Goal: Task Accomplishment & Management: Complete application form

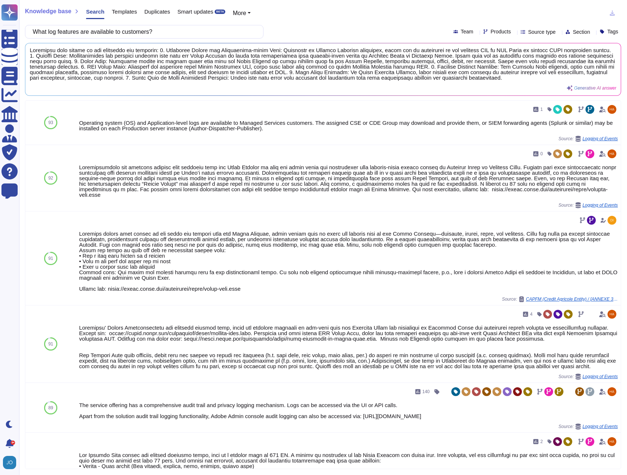
scroll to position [2, 0]
click at [292, 19] on div "Knowledge base Search Templates Duplicates Smart updates BETA More" at bounding box center [320, 13] width 590 height 15
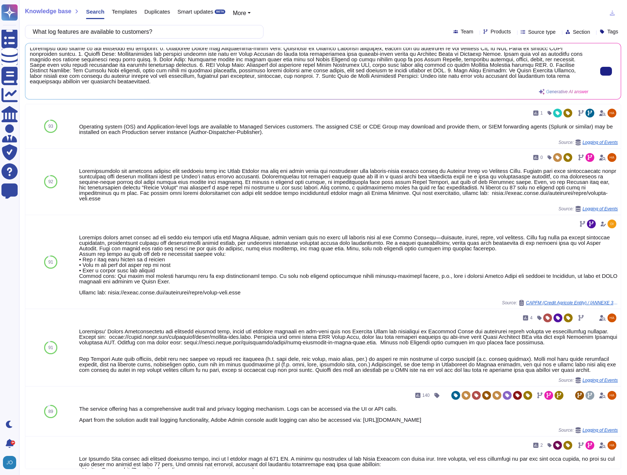
click at [230, 80] on span at bounding box center [309, 66] width 558 height 37
click at [163, 49] on span at bounding box center [309, 66] width 558 height 37
click at [166, 50] on span at bounding box center [309, 66] width 558 height 37
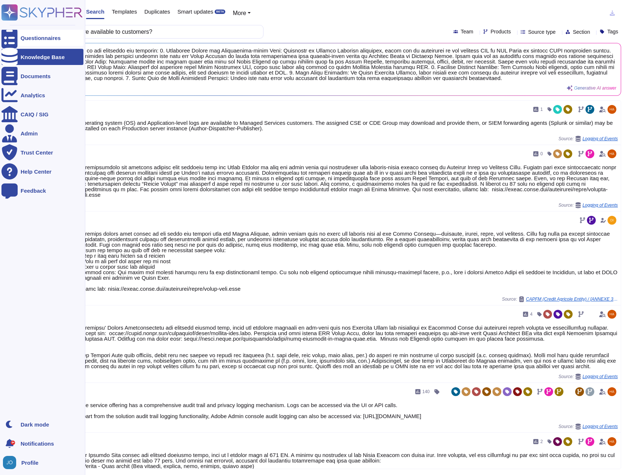
click at [29, 38] on div "Questionnaires" at bounding box center [41, 38] width 40 height 6
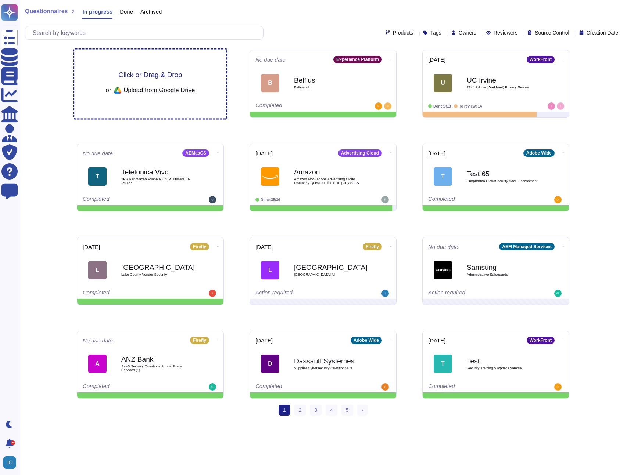
click at [122, 85] on img at bounding box center [117, 91] width 12 height 12
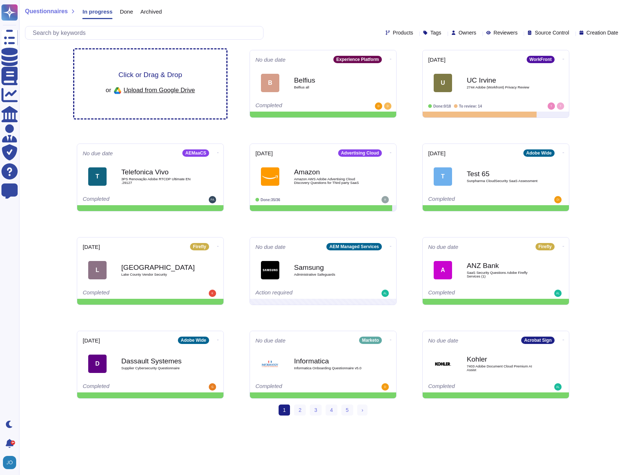
click at [153, 92] on span "Upload from Google Drive" at bounding box center [158, 90] width 71 height 7
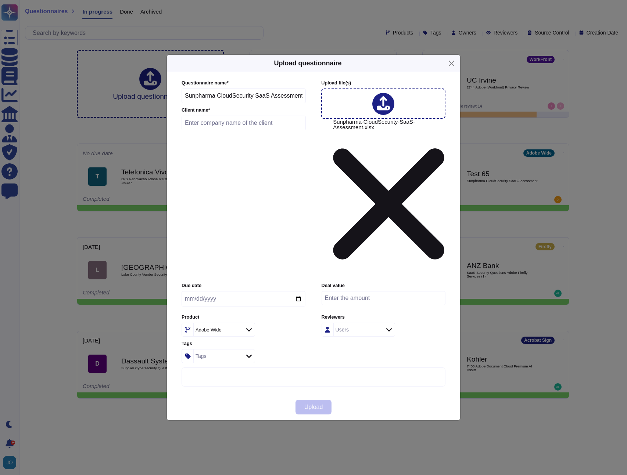
click at [239, 130] on input "text" at bounding box center [243, 123] width 124 height 15
type input "Sunpharma"
click at [299, 291] on input "date" at bounding box center [243, 298] width 124 height 15
type input "[DATE]"
click at [354, 291] on input "number" at bounding box center [383, 298] width 124 height 14
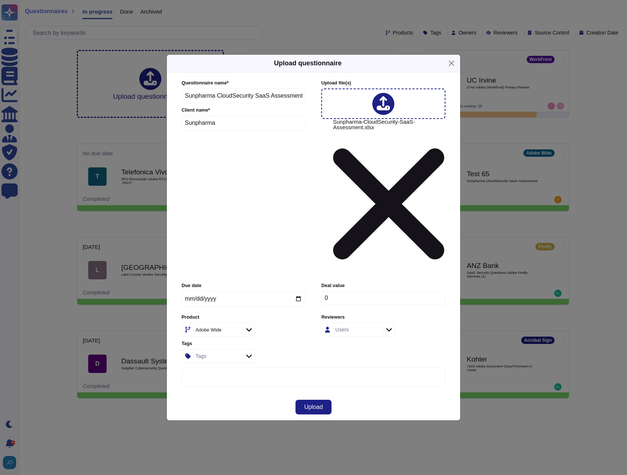
type input "0"
click at [363, 323] on div "Users" at bounding box center [357, 329] width 47 height 13
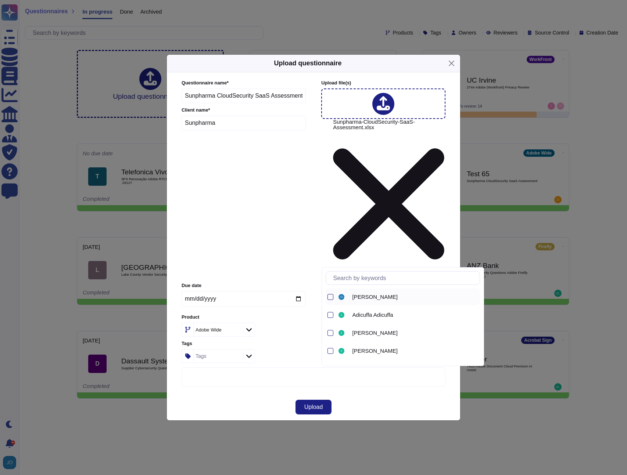
click at [329, 298] on div at bounding box center [330, 297] width 6 height 6
click at [223, 350] on div "Tags" at bounding box center [217, 356] width 47 height 13
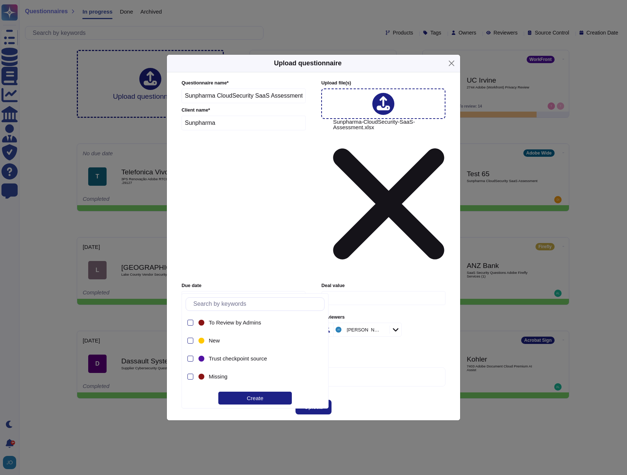
click at [301, 341] on div "Tags Tags" at bounding box center [243, 352] width 124 height 23
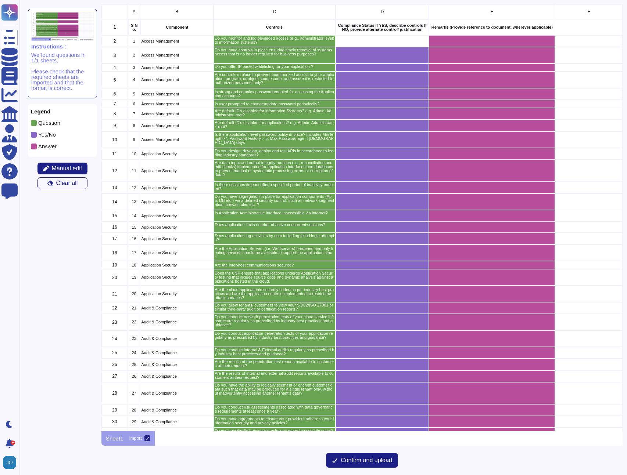
scroll to position [427, 521]
click at [357, 462] on span "Confirm and upload" at bounding box center [366, 461] width 51 height 6
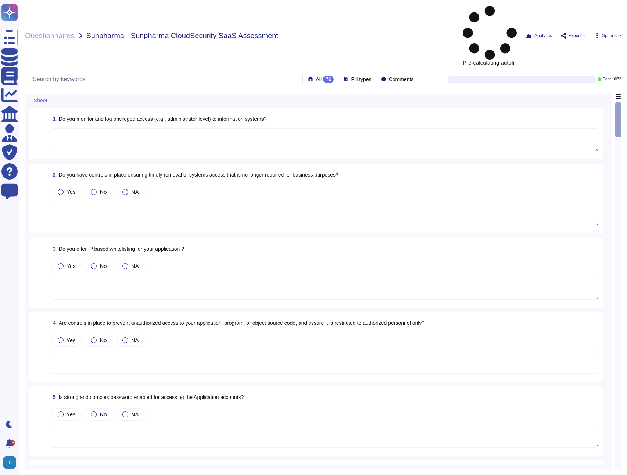
click at [374, 80] on icon at bounding box center [374, 80] width 0 height 0
click at [343, 44] on div at bounding box center [342, 46] width 6 height 6
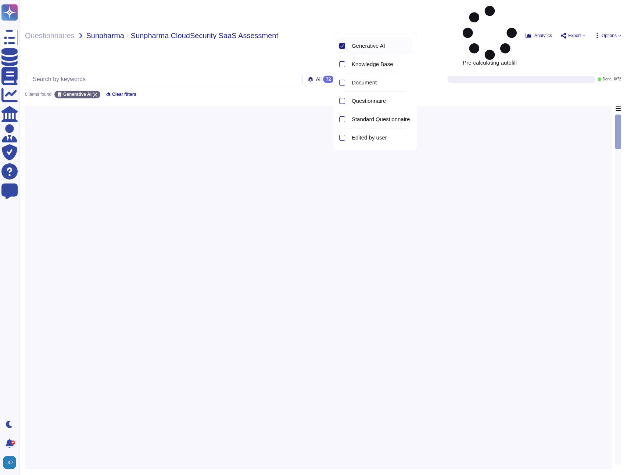
click at [304, 51] on div "Questionnaires Sunpharma - Sunpharma CloudSecurity SaaS Assessment Pre-calculat…" at bounding box center [323, 237] width 608 height 475
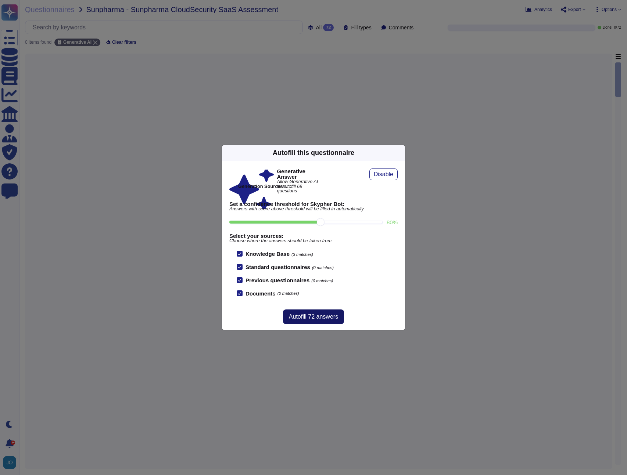
click at [314, 318] on span "Autofill 72 answers" at bounding box center [313, 317] width 49 height 6
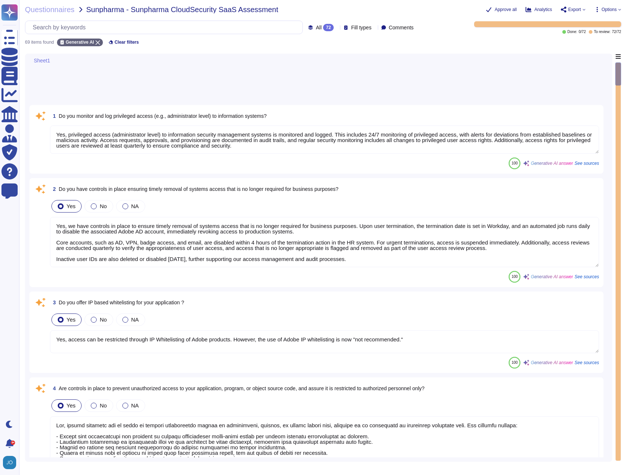
type textarea "Yes, privileged access (administrator level) to information security management…"
type textarea "Yes, we have controls in place to ensure timely removal of systems access that …"
type textarea "Yes, access can be restricted through IP Whitelisting of Adobe products. Howeve…"
type textarea "Yes, robust controls are in place to prevent unauthorized access to application…"
type textarea "Yes, strong and complex passwords are required for accessing application accoun…"
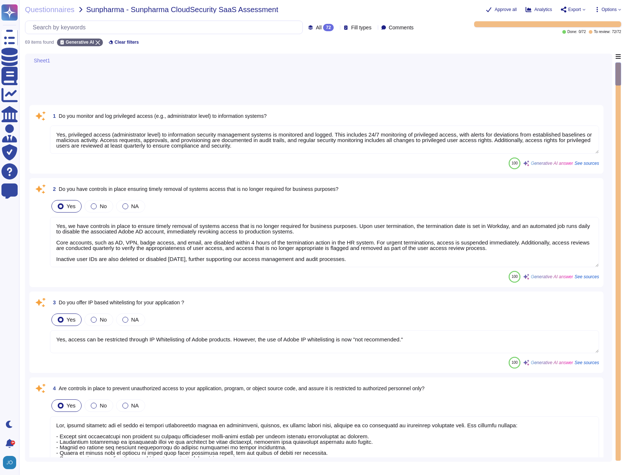
type textarea "For personnel accounts subscribed to the corporate identity management system, …"
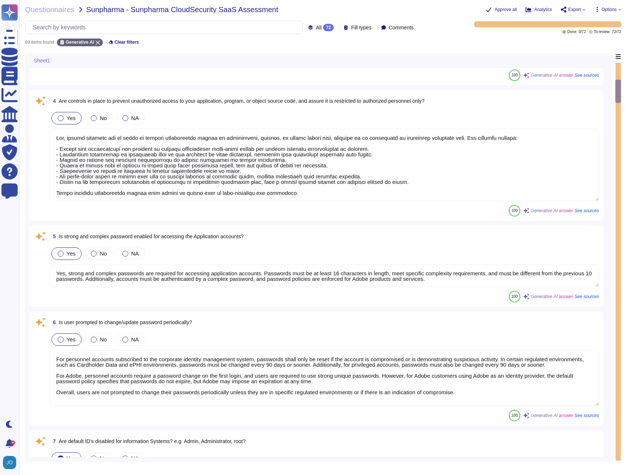
type textarea "Yes, default IDs are disabled for information systems. All default accounts and…"
type textarea "Yes, default IDs are disabled for applications. All default accounts and passwo…"
type textarea "Yes, there is an application-level password policy in place. The minimum passwo…"
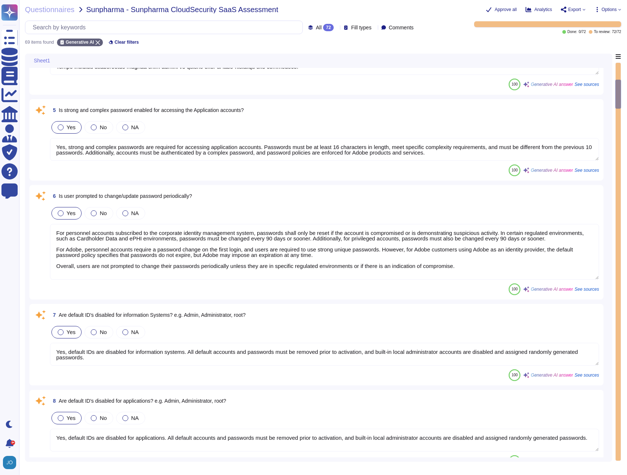
type textarea "Adobe designs, develops, deploys, and tests APIs in accordance with leading ind…"
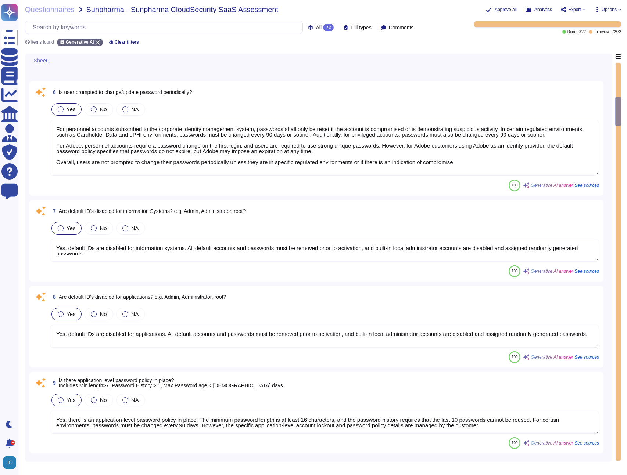
type textarea "Adobe performs input validation on all fields on the server side to prevent tam…"
type textarea "Yes, session timeouts are enabled after a specified period of inactivity. Speci…"
type textarea "Yes, Adobe has implemented segregation for application components through netwo…"
type textarea "Yes, the administrative interface for managing the boundary firewall is secure …"
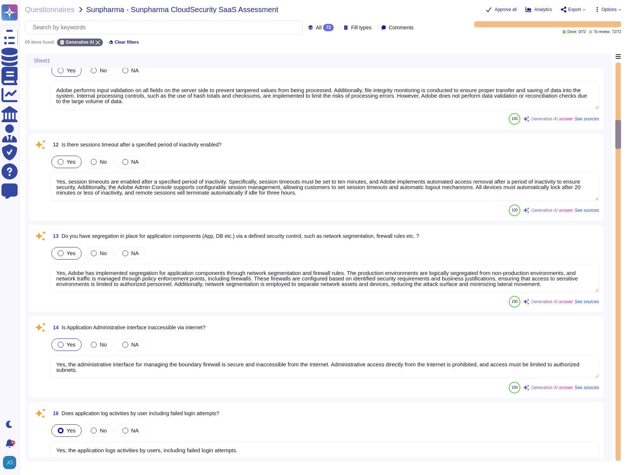
type textarea "Yes, the application logs activities by users, including failed login attempts."
type textarea "All systems, including application servers, are hardened according to CIS guide…"
type textarea "Yes, inter-host communications are secured through the use of encryption. Adobe…"
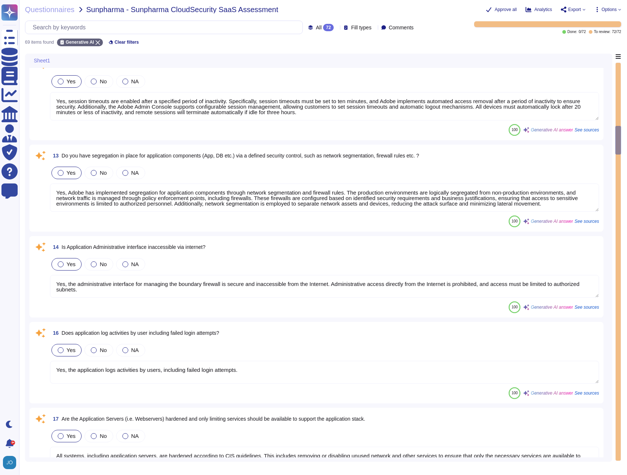
type textarea "Adobe ensures that applications undergo comprehensive Application Security test…"
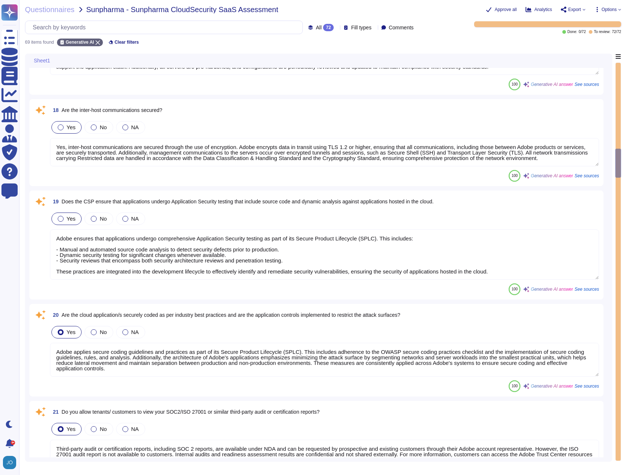
type textarea "Adobe applies secure coding guidelines and practices as part of its Secure Prod…"
type textarea "Third-party audit or certification reports, including SOC 2 reports, are availa…"
type textarea "Yes, Adobe conducts network penetration tests of its cloud service infrastructu…"
type textarea "Adobe conducts application penetration tests regularly, adhering to industry be…"
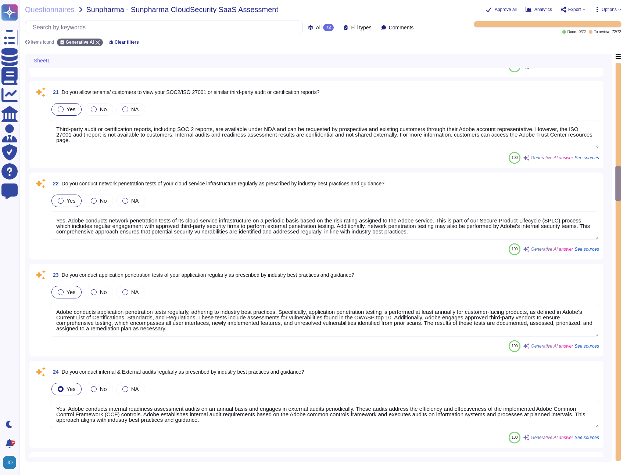
type textarea "Yes, Adobe conducts internal readiness assessment audits on an annual basis and…"
type textarea "The results of the penetration test reports are not fully shared with customers…"
type textarea "Internal audit results are confidential and not shared externally. However, thi…"
type textarea "Yes, we have the ability to logically segment customer data, ensuring that data…"
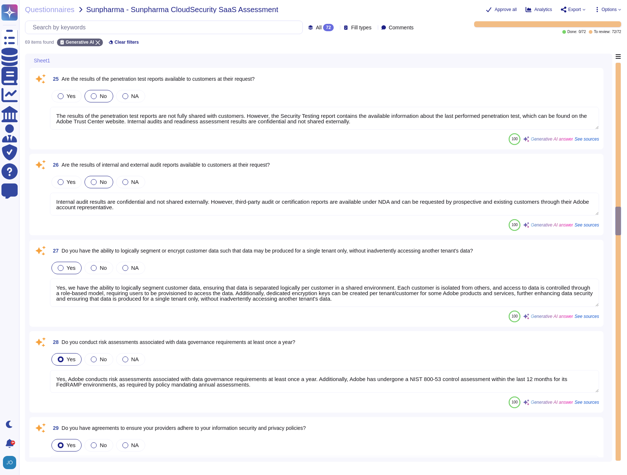
type textarea "Yes, Adobe conducts risk assessments associated with data governance requiremen…"
type textarea "Yes, Adobe requires a contractual agreement to be entered into with all vendors…"
type textarea "Yes, we conduct role-specific security awareness and skills training tailored t…"
type textarea "Yes, all employees are required to sign various agreements, including a Non-Dis…"
type textarea "Yes, we provide a restructured document that outlines responsibilities based on…"
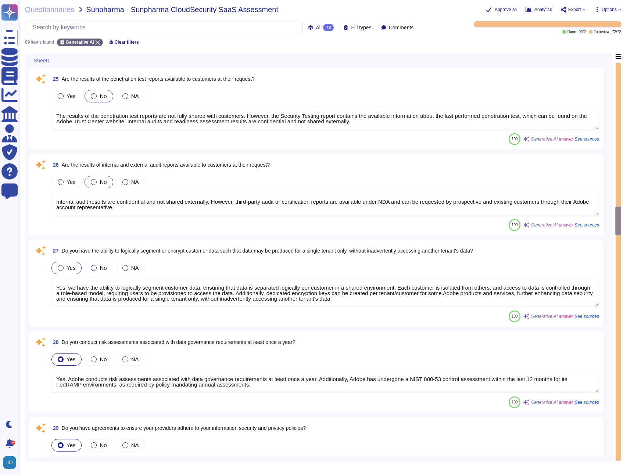
type textarea "Yes, customers have access to audit logs from the Admin Console, which allows t…"
type textarea "Adobe includes a right to audit clause in contracts with vendors who are proces…"
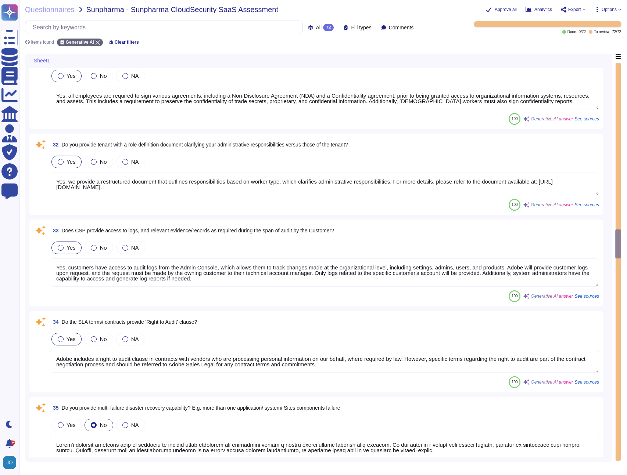
type textarea "Adobe's disaster recovery plan is designed to provide fault tolerance and redun…"
type textarea "Adobe considers our Business Continuity Plan and Disaster Recovery Plans to be …"
type textarea "Tenants can select acceptable geographical locations for data routing or storag…"
type textarea "Yes, physical protection against damage is anticipated and designed with variou…"
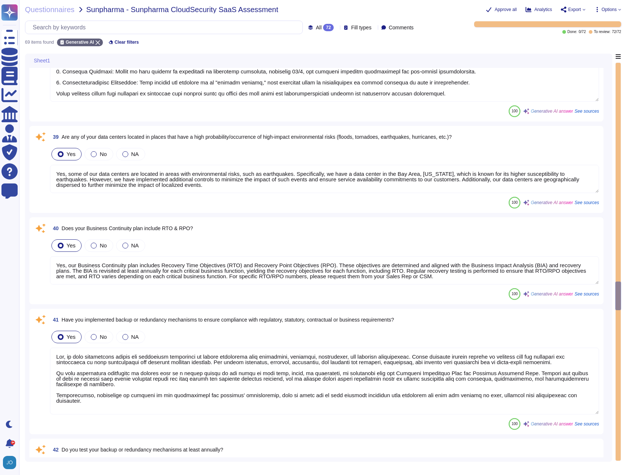
type textarea "Yes, some of our data centers are located in areas with environmental risks, su…"
type textarea "Yes, our Business Continuity plan includes Recovery Time Objectives (RTO) and R…"
type textarea "Yes, we have implemented backup and redundancy mechanisms to ensure compliance …"
type textarea "Yes, Adobe tests its backup recovery at least annually. Individual teams perfor…"
type textarea "A high-level detailed Security Testing Report, including findings from third-pa…"
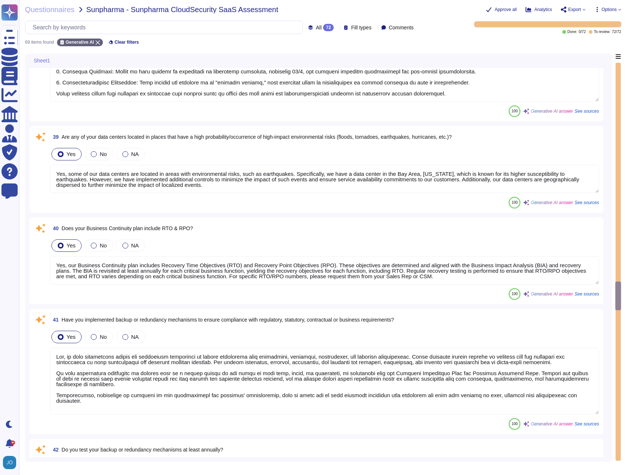
type textarea "Yes, we follow a systematic approach to change management that aligns with indu…"
type textarea "Yes, we have the capability to restrict the storage of customer data to specifi…"
type textarea "Adobe has established technical controls to enforce data retention policies. Th…"
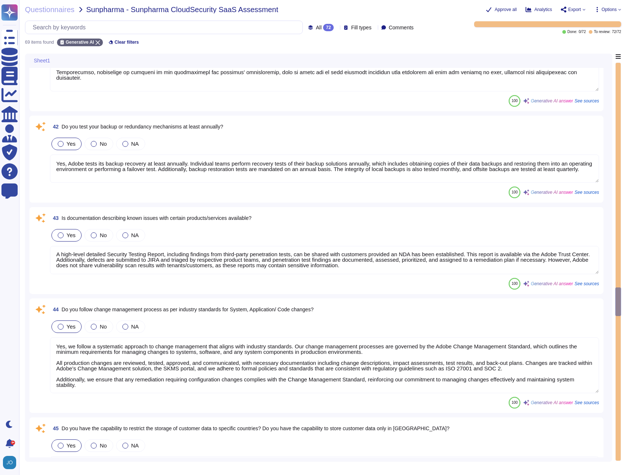
type textarea "Yes, Adobe has documented procedures for managing and responding to requests fo…"
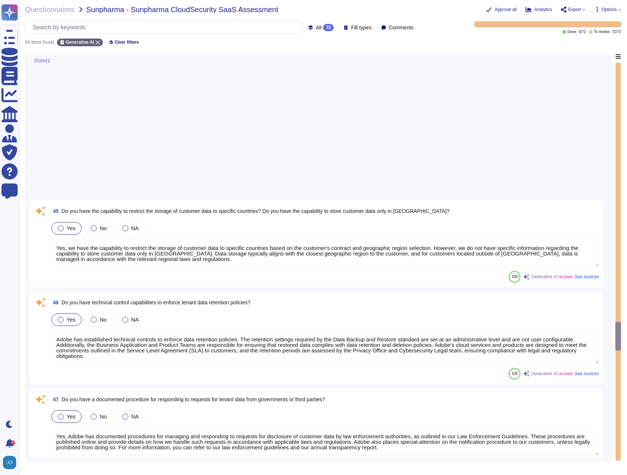
type textarea "Yes, we can provide the physical data center location upon implementation, with…"
type textarea "Data localization is not currently supported, and while storage location is pro…"
type textarea "Adobe supports secure deletion of data, including archived and backed-up data, …"
type textarea "Procedures for deletion or export of data from Adobe products and services are …"
type textarea "Yes, Adobe's Privacy Policy is aligned with industry standards. Adobe complies …"
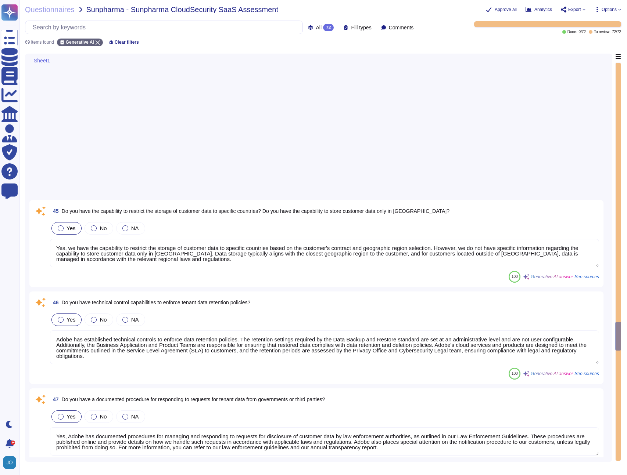
type textarea "Encryption is implemented to protect customer data, which is stored and encrypt…"
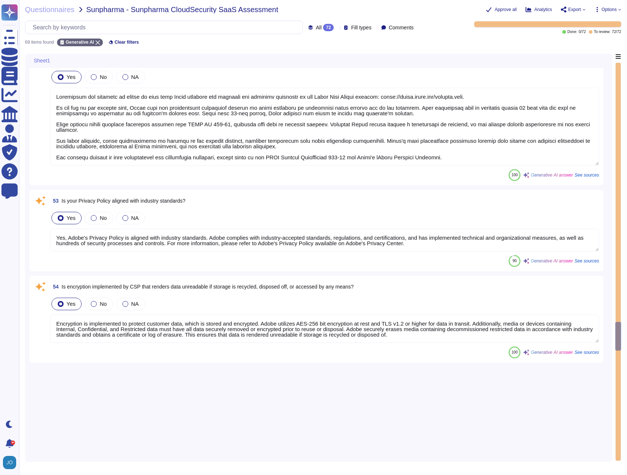
scroll to position [4649, 0]
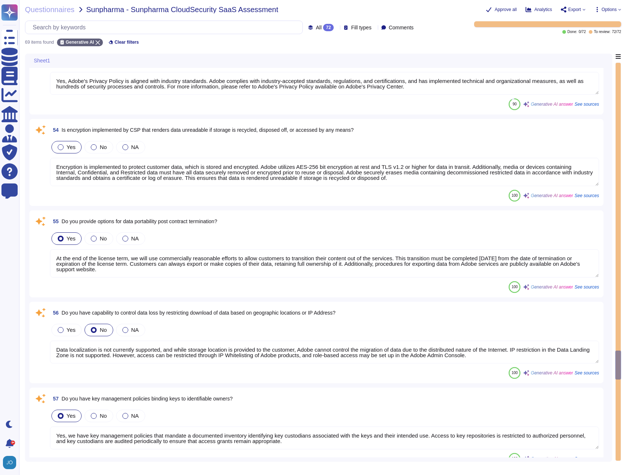
type textarea "At the end of the license term, we will use commercially reasonable efforts to …"
type textarea "Data localization is not currently supported, and while storage location is pro…"
type textarea "Yes, we have key management policies that mandate a documented inventory identi…"
type textarea "Yes, we have the capability to create dedicated encryption keys per tenant/cust…"
type textarea "Yes, we have the capability to manage encryption keys on behalf of tenants for …"
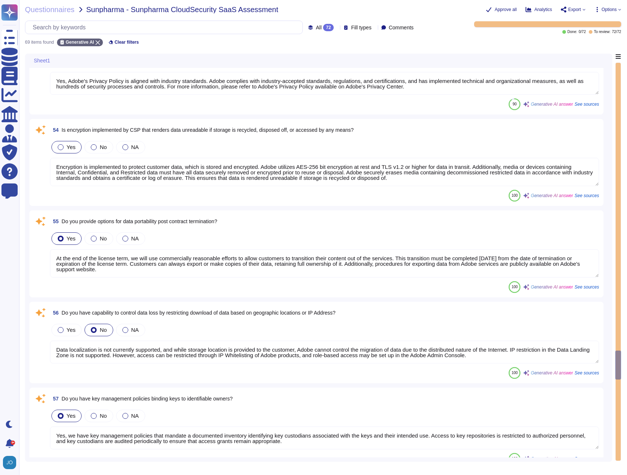
scroll to position [1, 0]
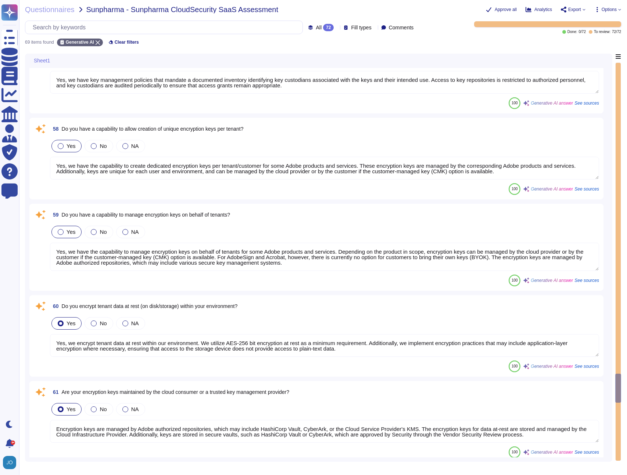
type textarea "Yes, we encrypt tenant data at rest within our environment. We utilize AES-256 …"
type textarea "Encryption keys are managed by Adobe authorized repositories, which may include…"
type textarea "Yes, Adobe has processes in place to monitor for privacy breaches. The Adobe in…"
type textarea "Yes, we have established documented information security baselines for all comp…"
type textarea "Yes, we use secure protocols for accessing applications and systems, including …"
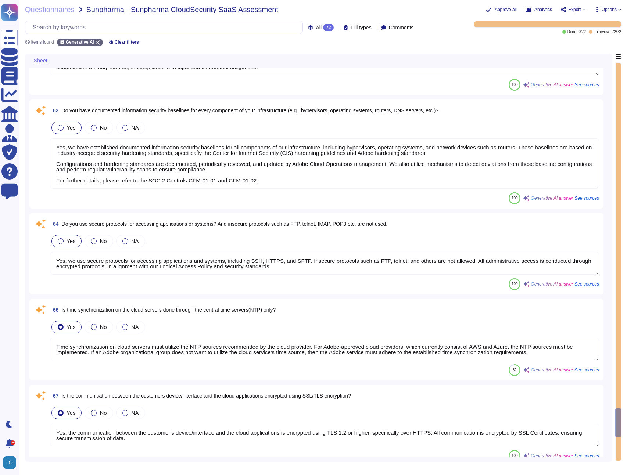
type textarea "Time synchronization on cloud servers must utilize the NTP sources recommended …"
type textarea "Yes, the communication between the customer's device/interface and the cloud ap…"
type textarea "Security patches are applied to guest operating systems, software, and applicat…"
type textarea "Upon termination of the contract, customer data will be securely deleted by Ado…"
type textarea "Yes, a Web Application Firewall (WAF) is required to be enabled in front of web…"
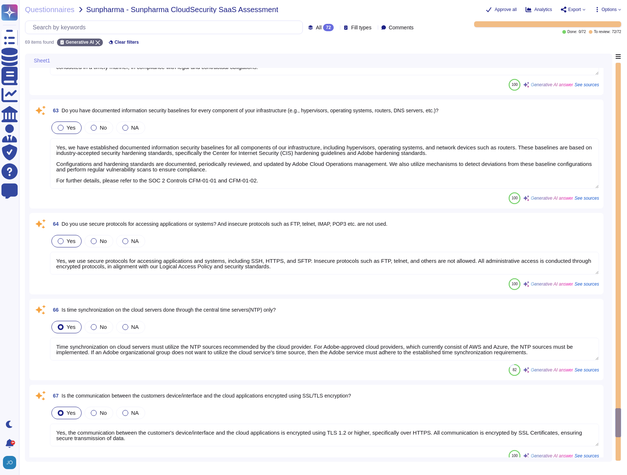
type textarea "Yes, the logging facilities and log information are protected against tampering…"
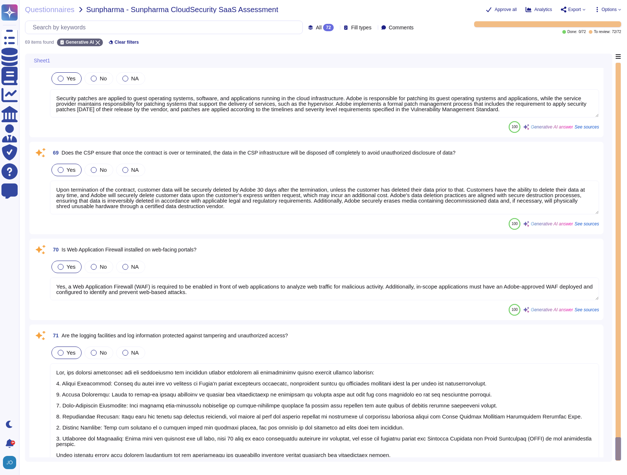
scroll to position [5930, 0]
type textarea "Yes, audit logs are stored and retained centrally at Adobe. The retention durat…"
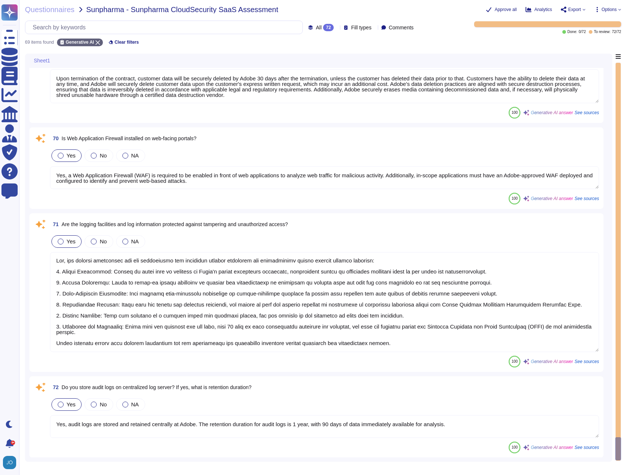
scroll to position [0, 0]
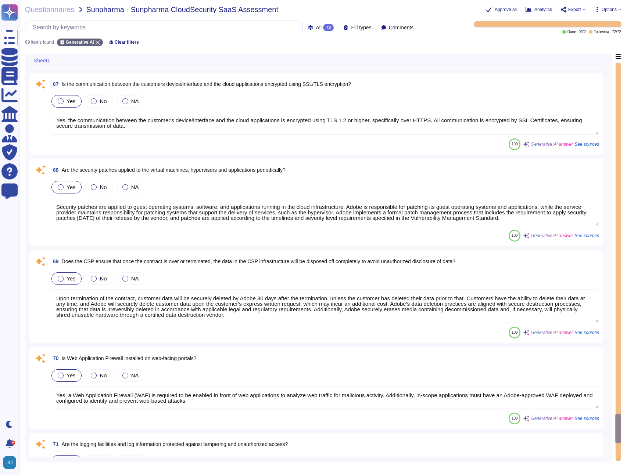
type textarea "Yes, we have established documented information security baselines for all comp…"
type textarea "Yes, we use secure protocols for accessing applications and systems, including …"
type textarea "Time synchronization on cloud servers must utilize the NTP sources recommended …"
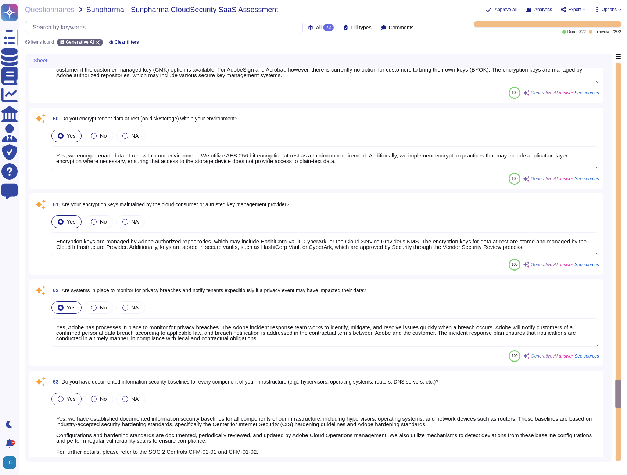
type textarea "At the end of the license term, we will use commercially reasonable efforts to …"
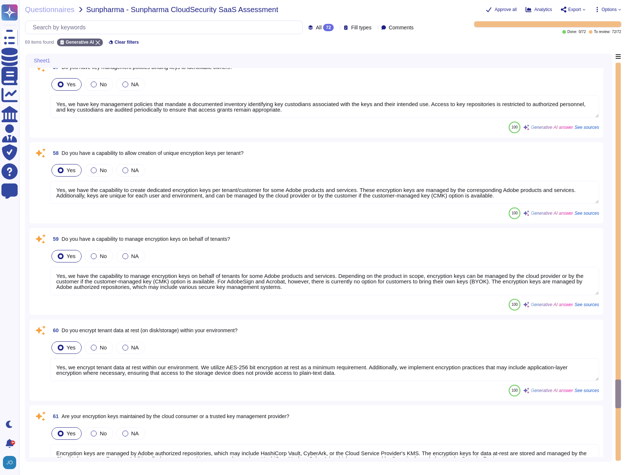
type textarea "Data localization is not currently supported, and while storage location is pro…"
type textarea "Yes, we have key management policies that mandate a documented inventory identi…"
type textarea "Yes, we have the capability to create dedicated encryption keys per tenant/cust…"
type textarea "Yes, we have the capability to manage encryption keys on behalf of tenants for …"
type textarea "Yes, we encrypt tenant data at rest within our environment. We utilize AES-256 …"
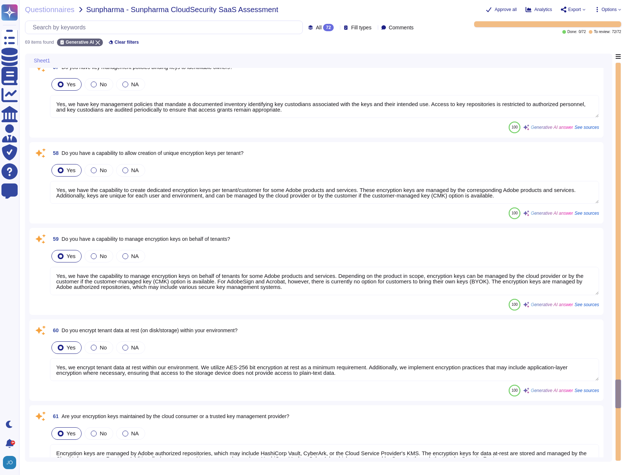
type textarea "Encryption keys are managed by Adobe authorized repositories, which may include…"
type textarea "Yes, Adobe has processes in place to monitor for privacy breaches. The Adobe in…"
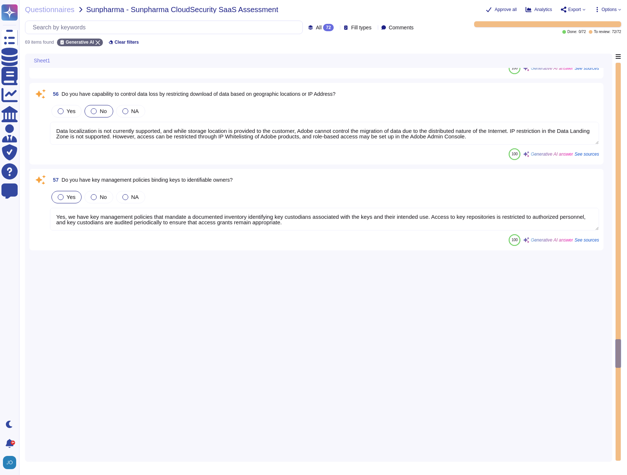
type textarea "Yes, we can provide the physical data center location upon implementation, with…"
type textarea "Data localization is not currently supported, and while storage location is pro…"
type textarea "Adobe supports secure deletion of data, including archived and backed-up data, …"
type textarea "Procedures for deletion or export of data from Adobe products and services are …"
type textarea "Yes, Adobe's Privacy Policy is aligned with industry standards. Adobe complies …"
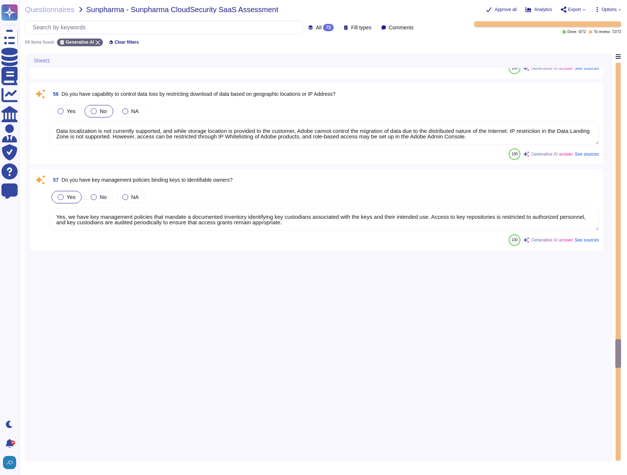
type textarea "Encryption is implemented to protect customer data, which is stored and encrypt…"
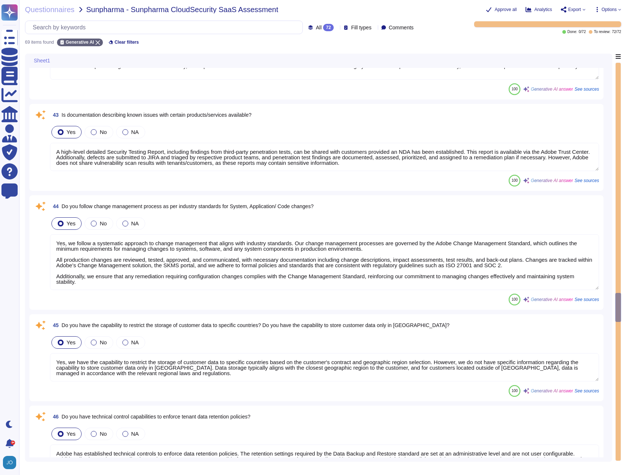
type textarea "Yes, we have implemented backup and redundancy mechanisms to ensure compliance …"
type textarea "Yes, Adobe tests its backup recovery at least annually. Individual teams perfor…"
type textarea "A high-level detailed Security Testing Report, including findings from third-pa…"
type textarea "Yes, we follow a systematic approach to change management that aligns with indu…"
type textarea "Yes, we have the capability to restrict the storage of customer data to specifi…"
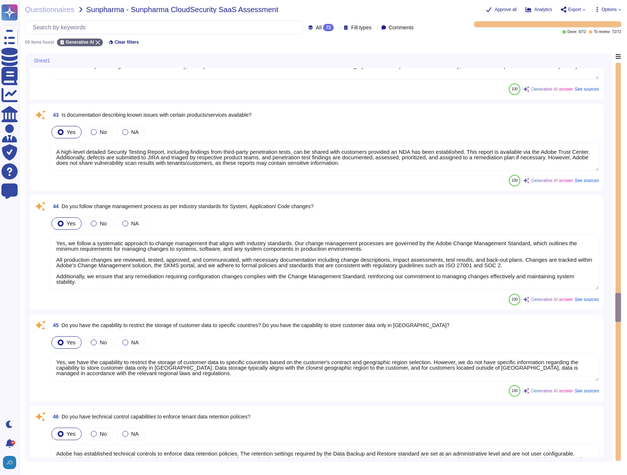
type textarea "Adobe has established technical controls to enforce data retention policies. Th…"
type textarea "Yes, Adobe has documented procedures for managing and responding to requests fo…"
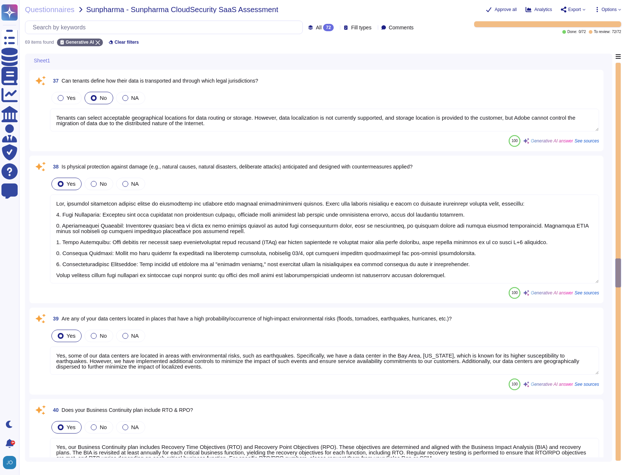
type textarea "Adobe's disaster recovery plan is designed to provide fault tolerance and redun…"
type textarea "Adobe considers our Business Continuity Plan and Disaster Recovery Plans to be …"
type textarea "Tenants can select acceptable geographical locations for data routing or storag…"
type textarea "Yes, physical protection against damage is anticipated and designed with variou…"
type textarea "Yes, some of our data centers are located in areas with environmental risks, su…"
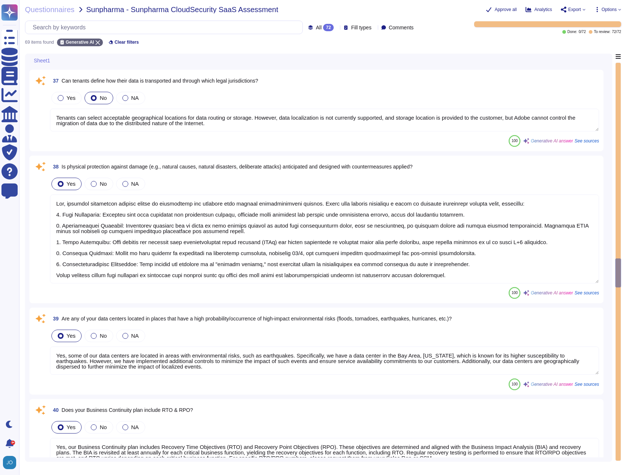
type textarea "Yes, our Business Continuity plan includes Recovery Time Objectives (RTO) and R…"
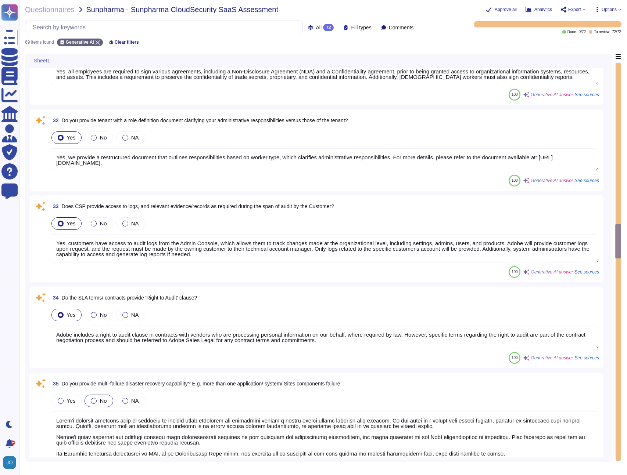
type textarea "Yes, Adobe requires a contractual agreement to be entered into with all vendors…"
type textarea "Yes, we conduct role-specific security awareness and skills training tailored t…"
type textarea "Yes, all employees are required to sign various agreements, including a Non-Dis…"
type textarea "Yes, we provide a restructured document that outlines responsibilities based on…"
type textarea "Yes, customers have access to audit logs from the Admin Console, which allows t…"
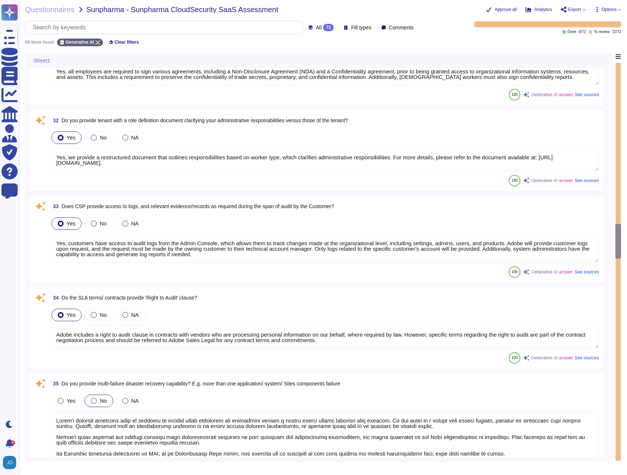
type textarea "Adobe includes a right to audit clause in contracts with vendors who are proces…"
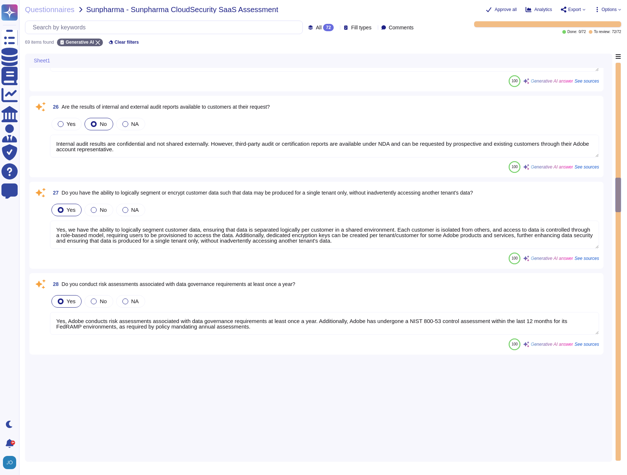
type textarea "Adobe applies secure coding guidelines and practices as part of its Secure Prod…"
type textarea "Third-party audit or certification reports, including SOC 2 reports, are availa…"
type textarea "Yes, Adobe conducts network penetration tests of its cloud service infrastructu…"
type textarea "Adobe conducts application penetration tests regularly, adhering to industry be…"
type textarea "Yes, Adobe conducts internal readiness assessment audits on an annual basis and…"
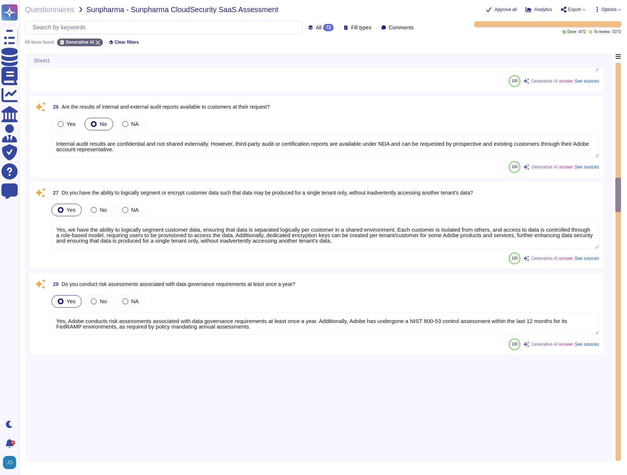
type textarea "The results of the penetration test reports are not fully shared with customers…"
type textarea "Internal audit results are confidential and not shared externally. However, thi…"
type textarea "Yes, we have the ability to logically segment customer data, ensuring that data…"
type textarea "Yes, Adobe conducts risk assessments associated with data governance requiremen…"
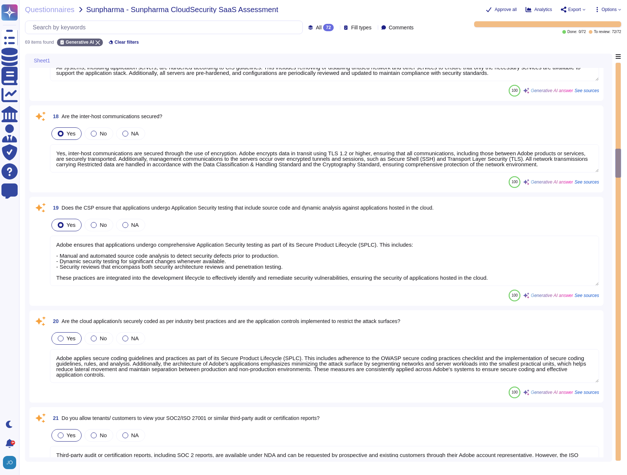
type textarea "Yes, the administrative interface for managing the boundary firewall is secure …"
type textarea "Yes, the application logs activities by users, including failed login attempts."
type textarea "All systems, including application servers, are hardened according to CIS guide…"
type textarea "Yes, inter-host communications are secured through the use of encryption. Adobe…"
type textarea "Adobe ensures that applications undergo comprehensive Application Security test…"
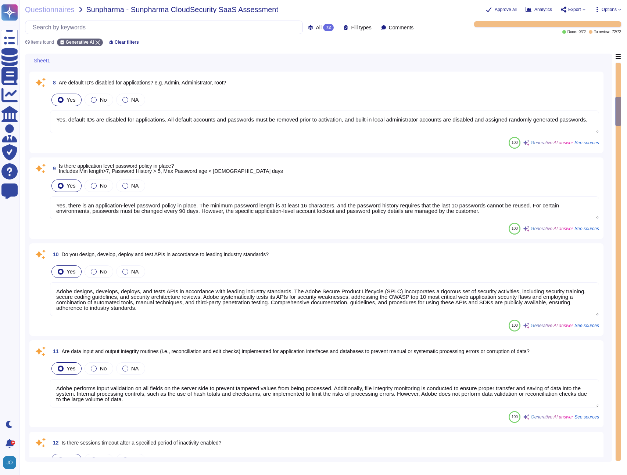
type textarea "For personnel accounts subscribed to the corporate identity management system, …"
type textarea "Yes, default IDs are disabled for information systems. All default accounts and…"
type textarea "Yes, default IDs are disabled for applications. All default accounts and passwo…"
type textarea "Yes, there is an application-level password policy in place. The minimum passwo…"
type textarea "Adobe designs, develops, deploys, and tests APIs in accordance with leading ind…"
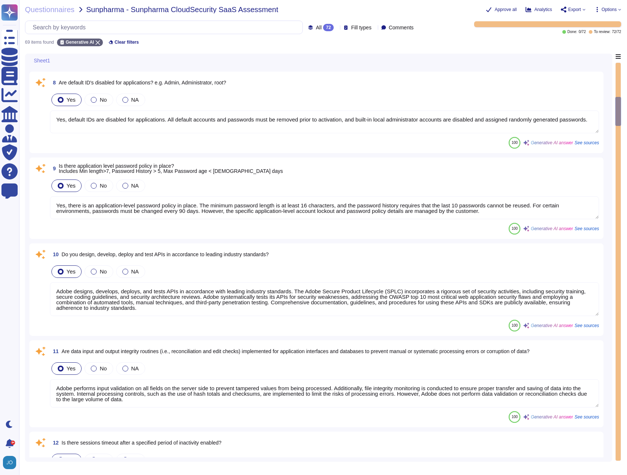
type textarea "Adobe performs input validation on all fields on the server side to prevent tam…"
type textarea "Yes, session timeouts are enabled after a specified period of inactivity. Speci…"
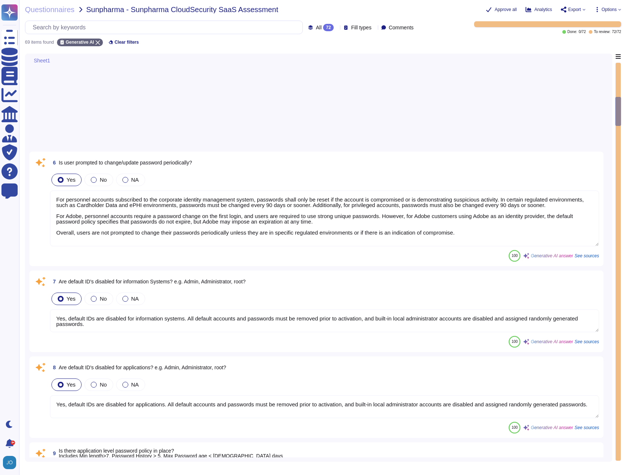
scroll to position [188, 0]
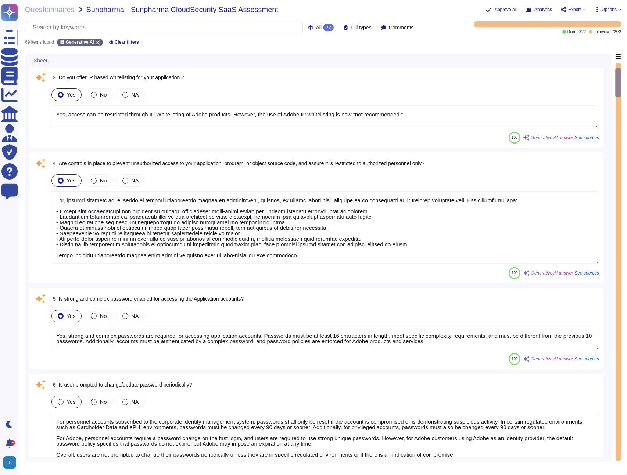
type textarea "Yes, privileged access (administrator level) to information security management…"
type textarea "Yes, we have controls in place to ensure timely removal of systems access that …"
type textarea "Yes, access can be restricted through IP Whitelisting of Adobe products. Howeve…"
type textarea "Yes, robust controls are in place to prevent unauthorized access to application…"
type textarea "Yes, strong and complex passwords are required for accessing application accoun…"
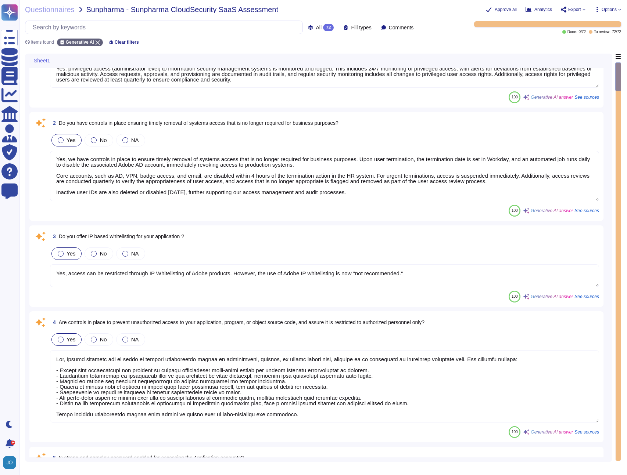
scroll to position [30, 0]
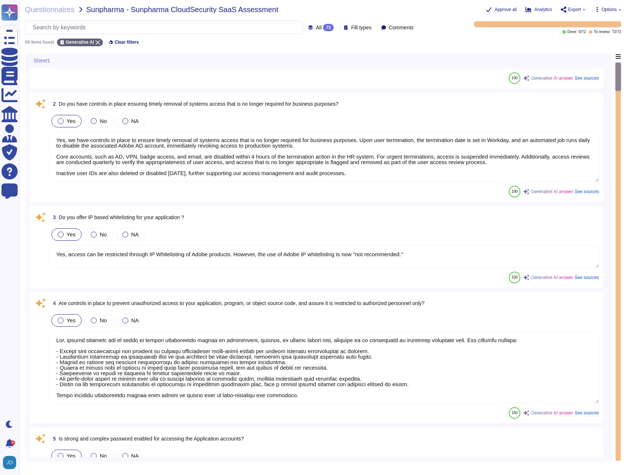
type textarea "Yes, default IDs are disabled for information systems. All default accounts and…"
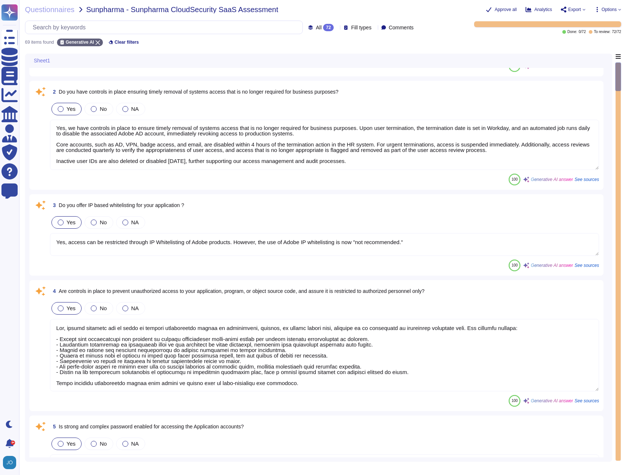
scroll to position [61, 0]
click at [587, 264] on span "See sources" at bounding box center [586, 265] width 25 height 4
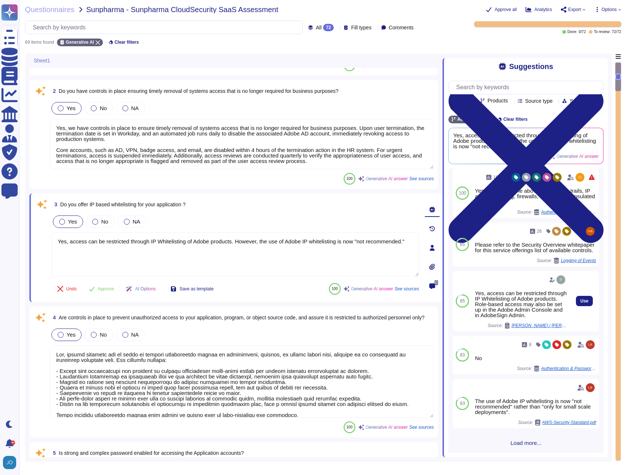
scroll to position [0, 0]
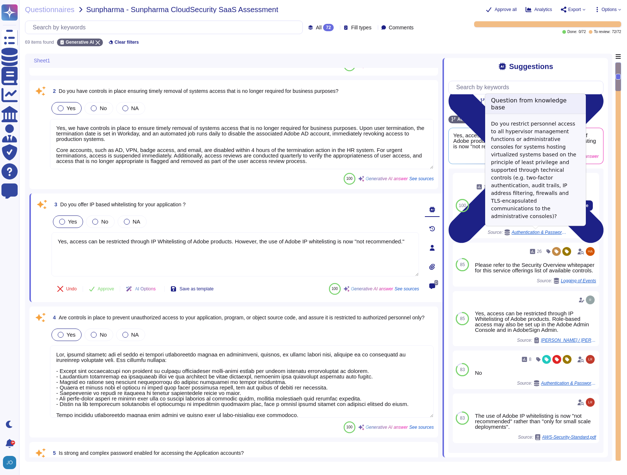
click at [535, 233] on span "Authentication & Password Policy" at bounding box center [538, 232] width 55 height 4
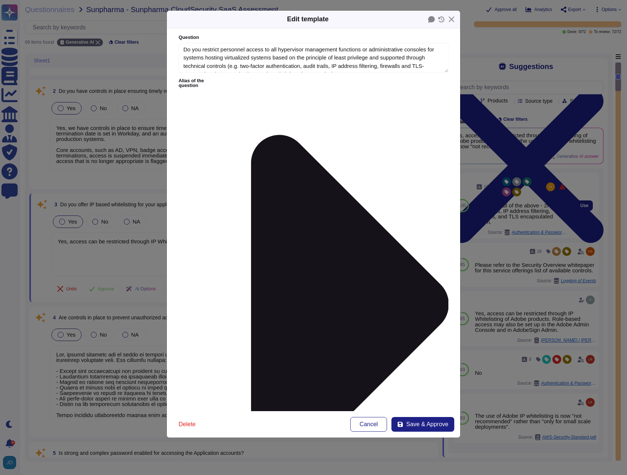
type textarea "Do you restrict personnel access to all hypervisor management functions or admi…"
type textarea "Yes we do all of the above - 2FA, audit trails, IP address filtering, firewalls…"
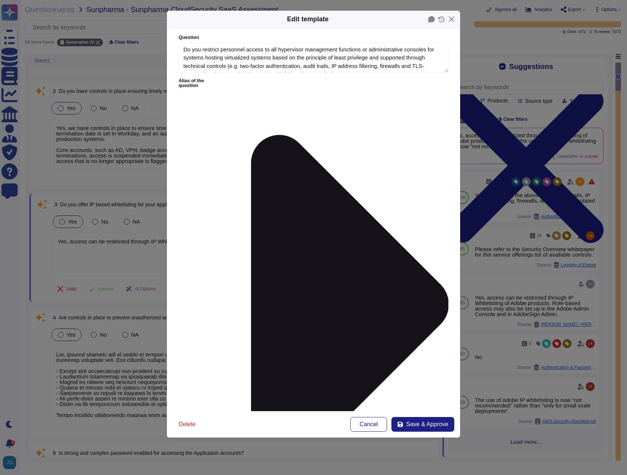
click at [238, 80] on icon at bounding box center [335, 305] width 226 height 452
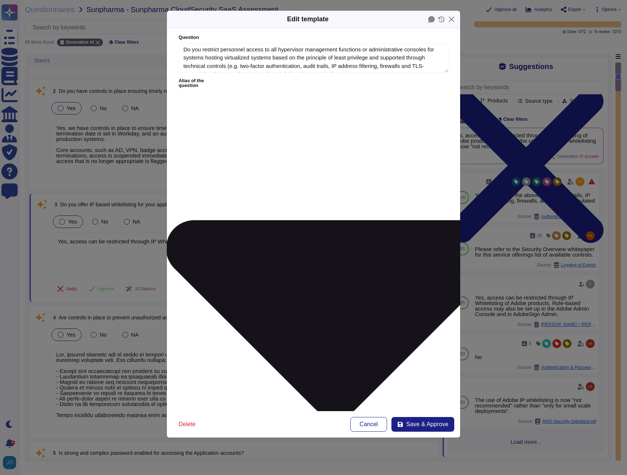
type textarea "Proposed solution should identify any connection that access to system by the o…"
type textarea "Can access to the application be restricted to specific IP address ranges for t…"
type textarea "Service-related firewall(s) are configured to prevent IP spoofing/masquerading."
type textarea "State whether access to the service can be limited by origin IP addresses."
type textarea "State if access to the application can be restricted based on origin IP address."
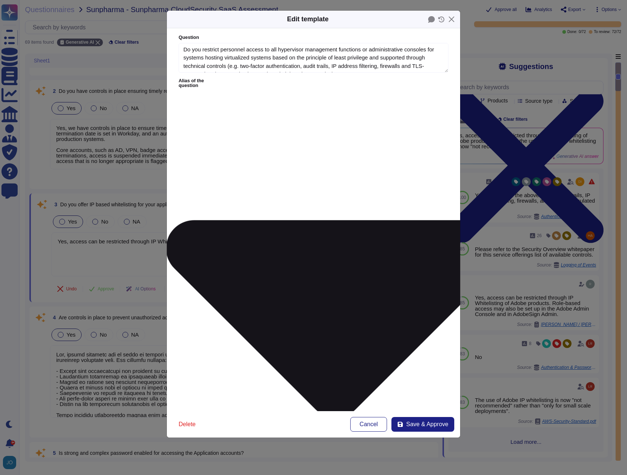
type textarea "Do you have a capability to use system geographic location as an authentication…"
type textarea "Does the service support access control by IP address or range we specify?"
type textarea "The solution consistently enforce filters for all enterprise assets"
type textarea "The document allows identification of IP address range of sites and purposes (i…"
type textarea "Detect the use of VPNs or proxies, which could be used to bypass geographical r…"
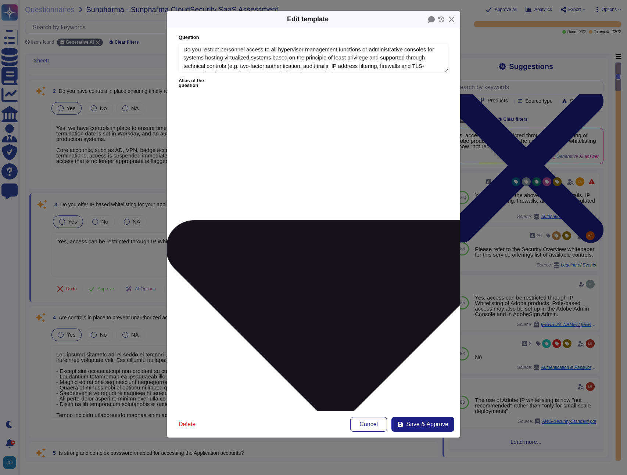
type textarea "Does the solution environment have an option to restrict login only from whitel…"
type textarea "- Admin page is not accessible externally - IP ACCESS CONTROL OR ADMIN PAGE ACC…"
type textarea "If SAAS, can IP or Geo location-based restrictions be applied to administrators…"
type textarea "Can IP Whitelisting be configured for secure access control?"
type textarea "Specific IP addresses/ranges to be tested"
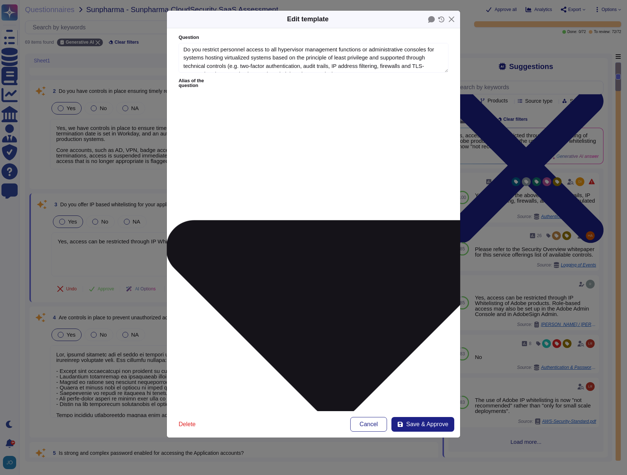
type textarea "Does application support IP whitelisting for Access authentication?"
type textarea "In all cases, IAG shall own the IP of IAG's data regardless of technology solut…"
type textarea "Does the organization have a processes and mechanisms to minimize disclosure of…"
type textarea "'- The production page ([URL][DOMAIN_NAME]) is read-only , not including the Ad…"
type textarea "Can you restrict the access between our corporate network to your hosted locati…"
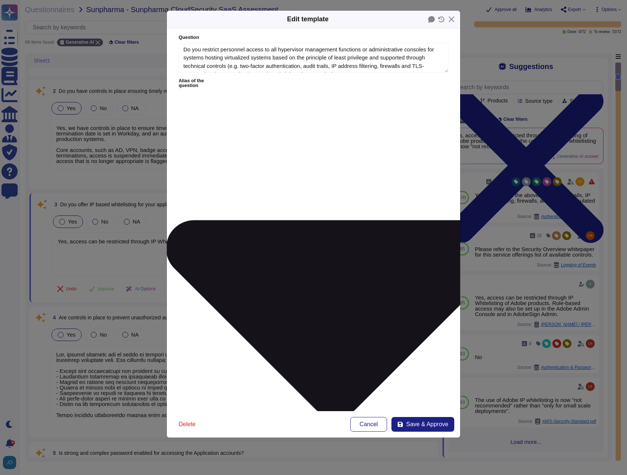
type textarea "Are there any additional rules applied to authentication (eg. For SaaS, is it I…"
type textarea "IP rights transfer mechanisms"
type textarea "lีipsumdoุsitametconัadipัelitืse่do eัteี้ 4 iีutlab่etdoloremagืal่enimadัmin…"
type textarea "The proposed solution shall allow Access to administration console should be re…"
type textarea "Would it be possible if you use the whitelisting approach to whitelist CATRION …"
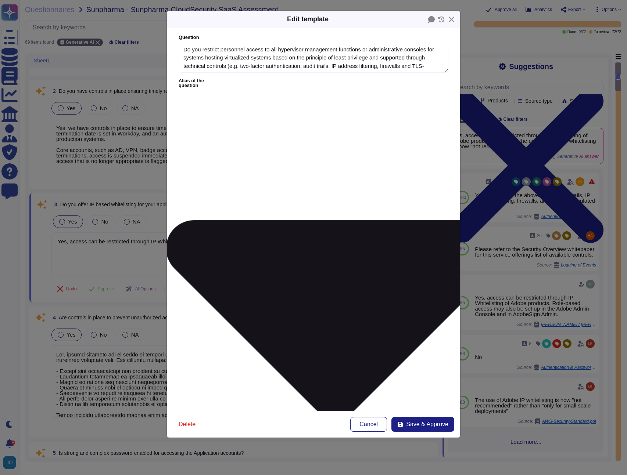
type textarea "The SaaS provider should offer the ability to limit login to the system to an […"
type textarea "Do you offer ability to restrict access to Howmet only locations (IP Whitelisti…"
type textarea "Access to administrative interface from Internet Administrative module of appli…"
type textarea "Configure IAM condition to only allow remote access to the resources from dedic…"
type textarea "Set up Session Manager/ a standalone EC2 as jump host with restriction on certa…"
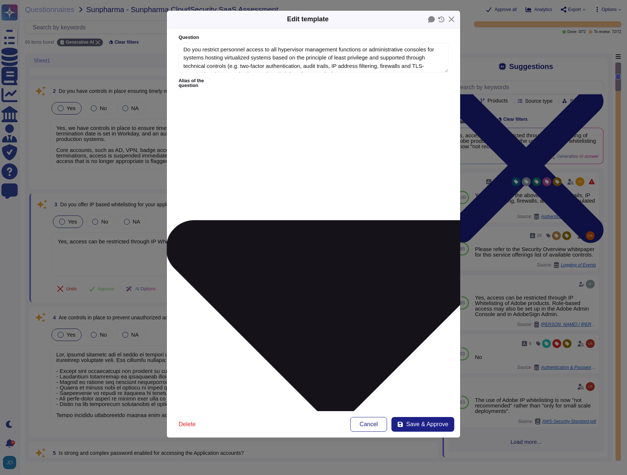
type textarea "Configure conditional access to only allow access to the tenant/resources from …"
type textarea "Does the architecture support IP whitelisting?"
type textarea "Q30- Are you able, if necessary, to set up a specific filtering so that the ser…"
type textarea "Is IP Whitelisting available to validate the API source?"
type textarea "Does your application support IP whitelisting for API Access?"
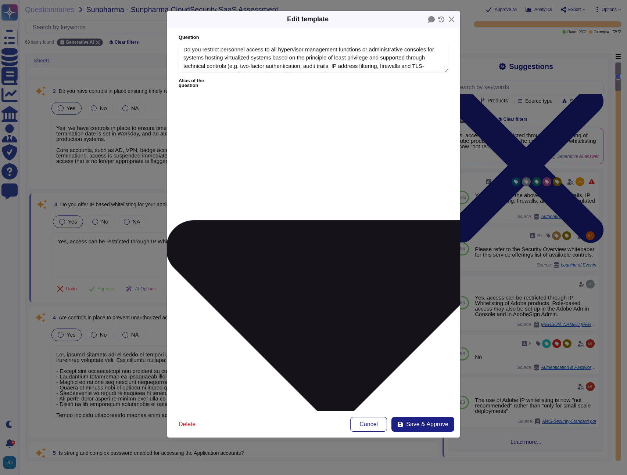
type textarea "The CMS provides static outbound IP addresses to allow for firewall whitelisting"
type textarea "Restrict public IP exposure to only necessary services."
type textarea "Solutions in place to cloak websites or Wipro Public IP"
type textarea "Does your organization support [PERSON_NAME] or IP address authentication restr…"
type textarea "For BMOFG user access to Internet/web accessible systems, can you restrict acce…"
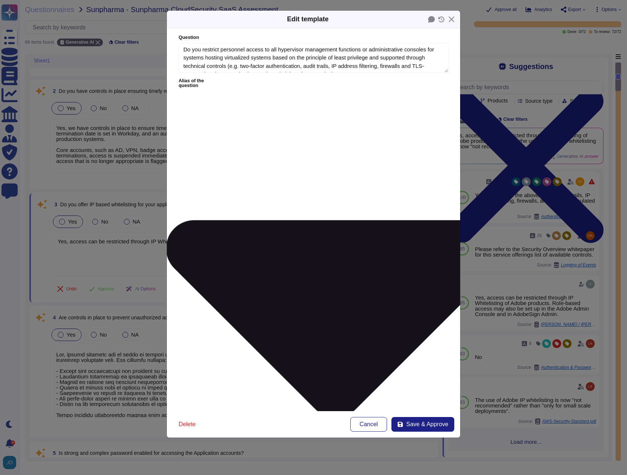
type textarea "The proposed solution should have the capability to limit the account login fro…"
type textarea "In the management interface, possibility of limiting the origin by IP to limit …"
type textarea "The equipment/service shall be configurable to generate logs of traffic not all…"
type textarea "Supports VPN access (Can set white list to allow only specified IP/ IP range to…"
type textarea "Provider shall ensure the whitelist on IP address is in place for system access."
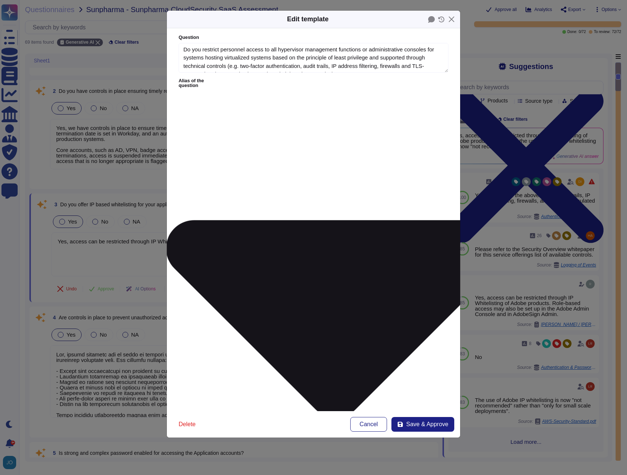
type textarea "Do you offer IP based whitelisting for your application ?"
type textarea "Do you support IP whitelisting/blacklisting for API usage?"
type textarea "Do you offer dedicated IPs?"
type textarea "Can the platform restrict platform access by IP range or geo-location?"
type textarea "Does this tool/service/product have the ability to restrict access from only sp…"
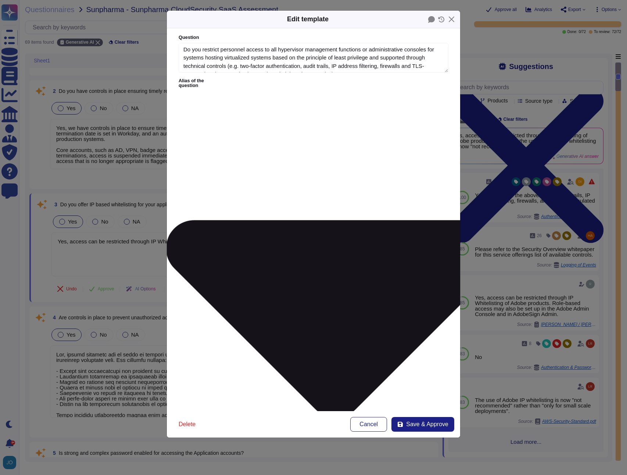
type textarea "If the system or application is network attached it will only allow for authent…"
type textarea "Can you restrict customer access to the tenant by IP whitelisting and/or condit…"
type textarea "If yes, explain the purpose of any required accessibility in the Network Access…"
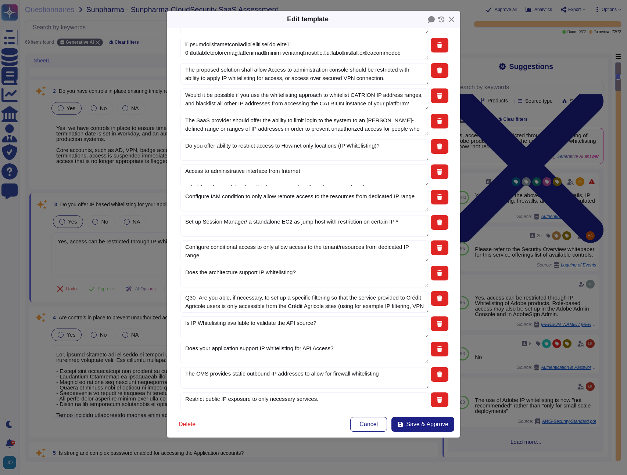
scroll to position [1052, 0]
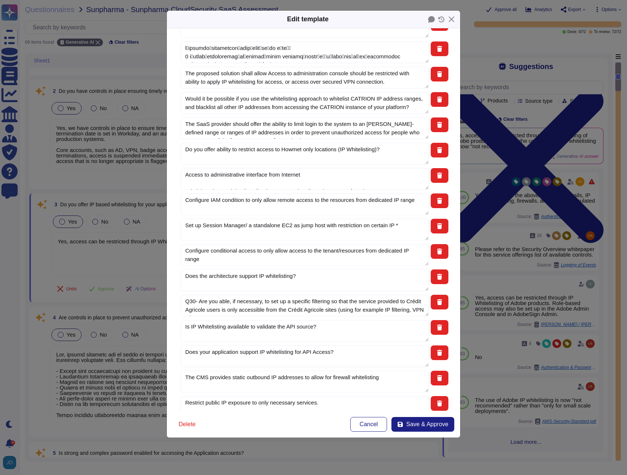
drag, startPoint x: 335, startPoint y: 182, endPoint x: 176, endPoint y: 175, distance: 158.9
click at [176, 175] on form "Question Do you restrict personnel access to all hypervisor management function…" at bounding box center [313, 219] width 293 height 383
drag, startPoint x: 342, startPoint y: 213, endPoint x: 175, endPoint y: 208, distance: 168.0
click at [175, 208] on form "Question Do you restrict personnel access to all hypervisor management function…" at bounding box center [313, 219] width 293 height 383
click at [171, 194] on form "Question Do you restrict personnel access to all hypervisor management function…" at bounding box center [313, 219] width 293 height 383
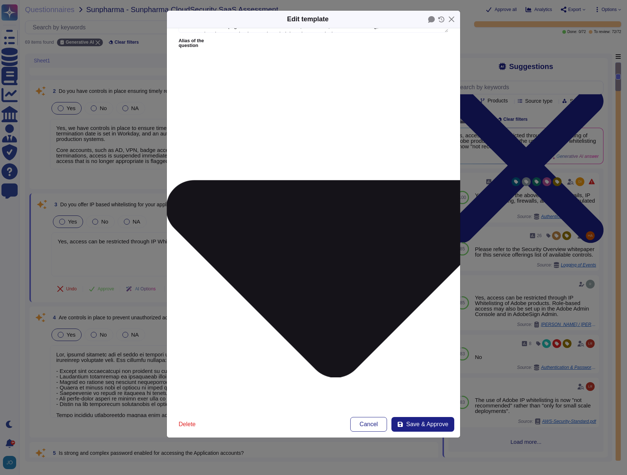
scroll to position [0, 0]
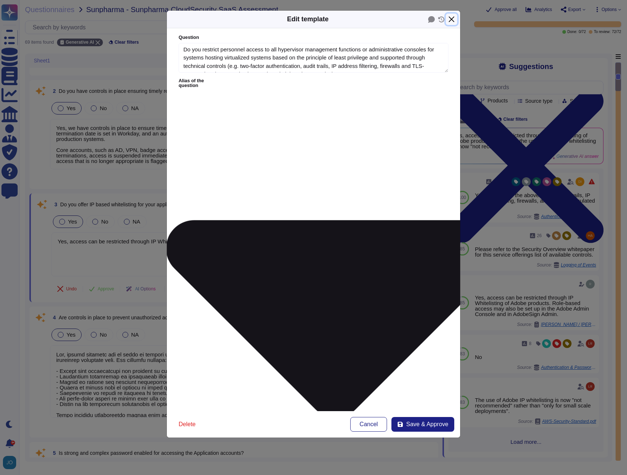
click at [452, 18] on button "Close" at bounding box center [451, 19] width 11 height 11
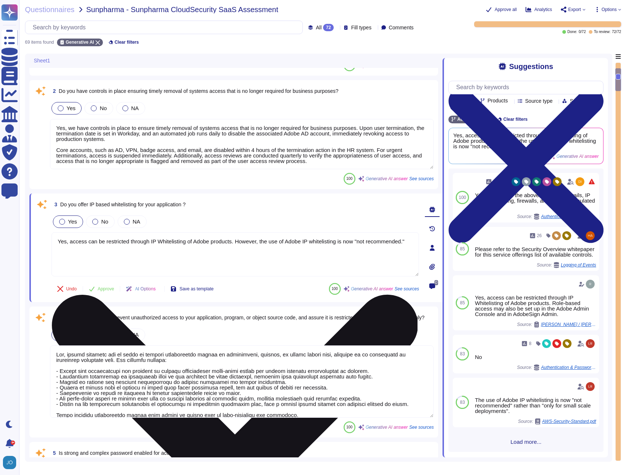
type textarea "Yes, default IDs are disabled for information systems. All default accounts and…"
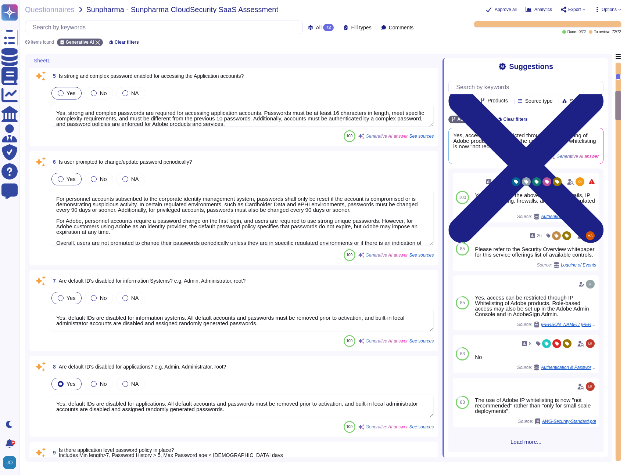
scroll to position [640, 0]
type textarea "Yes, default IDs are disabled for applications. All default accounts and passwo…"
type textarea "Yes, there is an application-level password policy in place. The minimum passwo…"
type textarea "Adobe designs, develops, deploys, and tests APIs in accordance with leading ind…"
type textarea "Adobe performs input validation on all fields on the server side to prevent tam…"
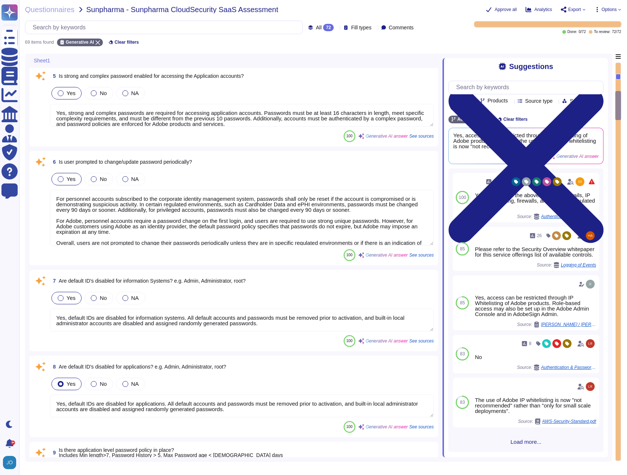
type textarea "Yes, session timeouts are enabled after a specified period of inactivity. Speci…"
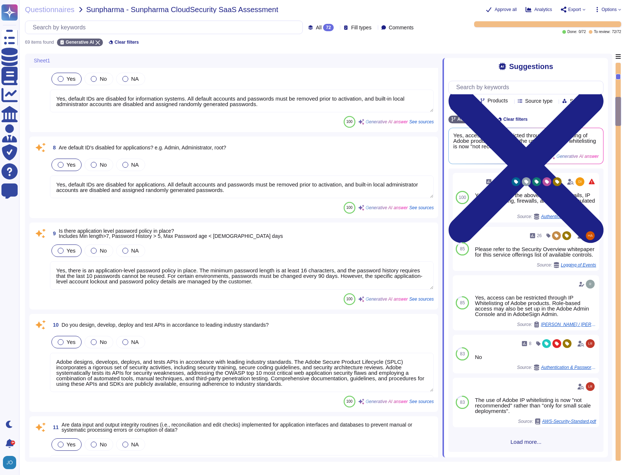
type textarea "Yes, Adobe has implemented segregation for application components through netwo…"
click at [221, 277] on textarea "Yes, there is an application-level password policy in place. The minimum passwo…" at bounding box center [242, 276] width 384 height 28
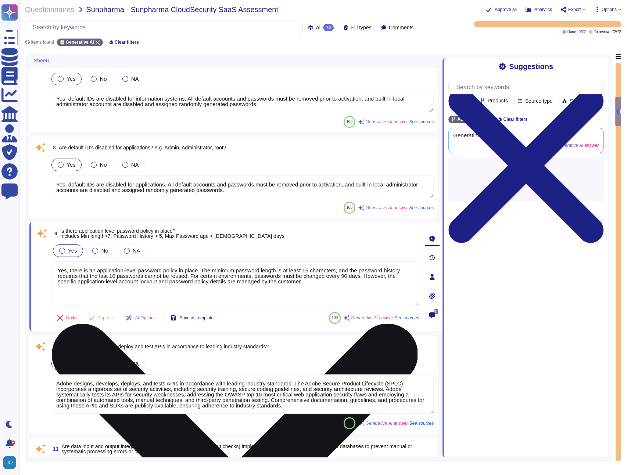
type textarea "Yes, Adobe has implemented segregation for application components through netwo…"
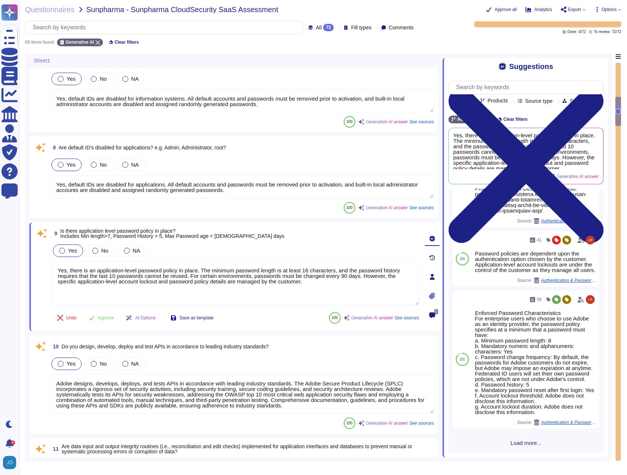
scroll to position [627, 0]
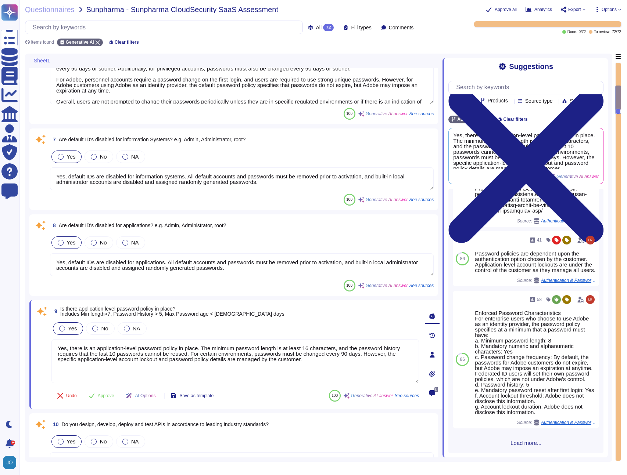
type textarea "Yes, access can be restricted through IP Whitelisting of Adobe products. Howeve…"
type textarea "Yes, robust controls are in place to prevent unauthorized access to application…"
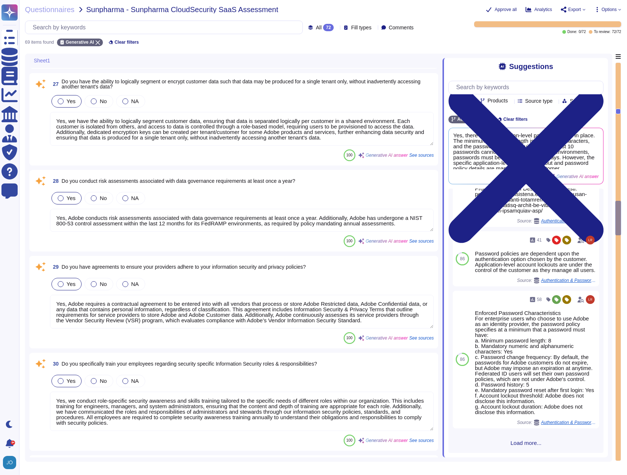
scroll to position [2372, 0]
click at [439, 32] on div "Done: 0 / 72 To review: 72 / 72" at bounding box center [523, 27] width 196 height 12
